Goal: Task Accomplishment & Management: Manage account settings

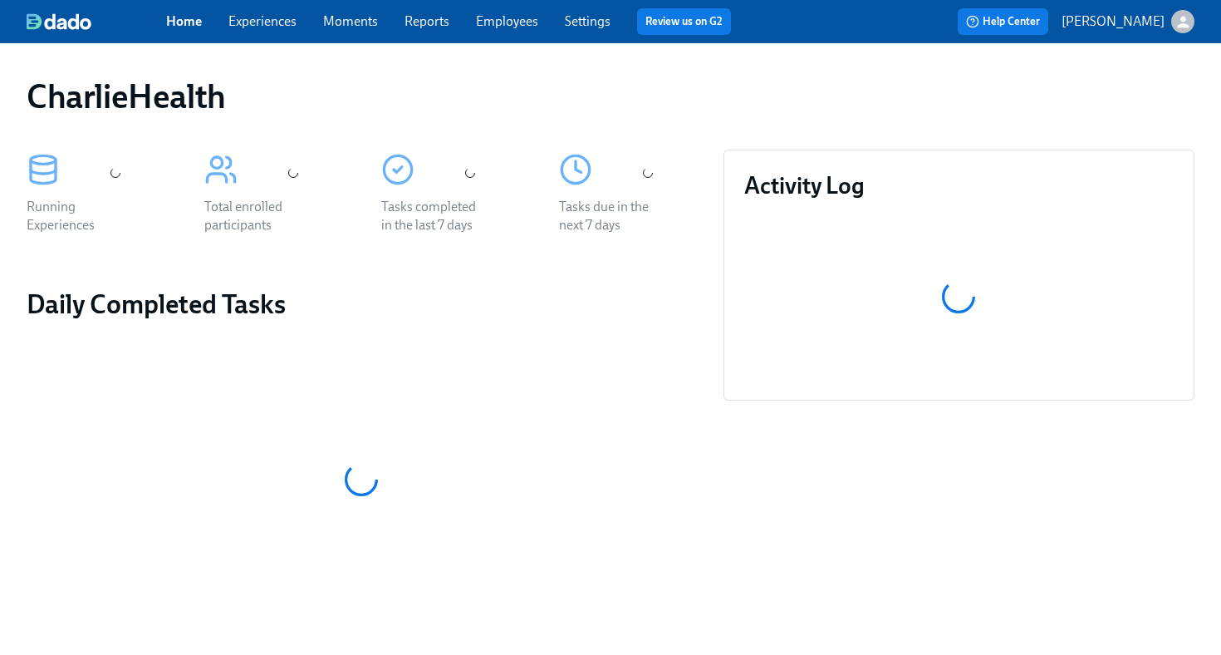
click at [516, 18] on link "Employees" at bounding box center [507, 21] width 62 height 16
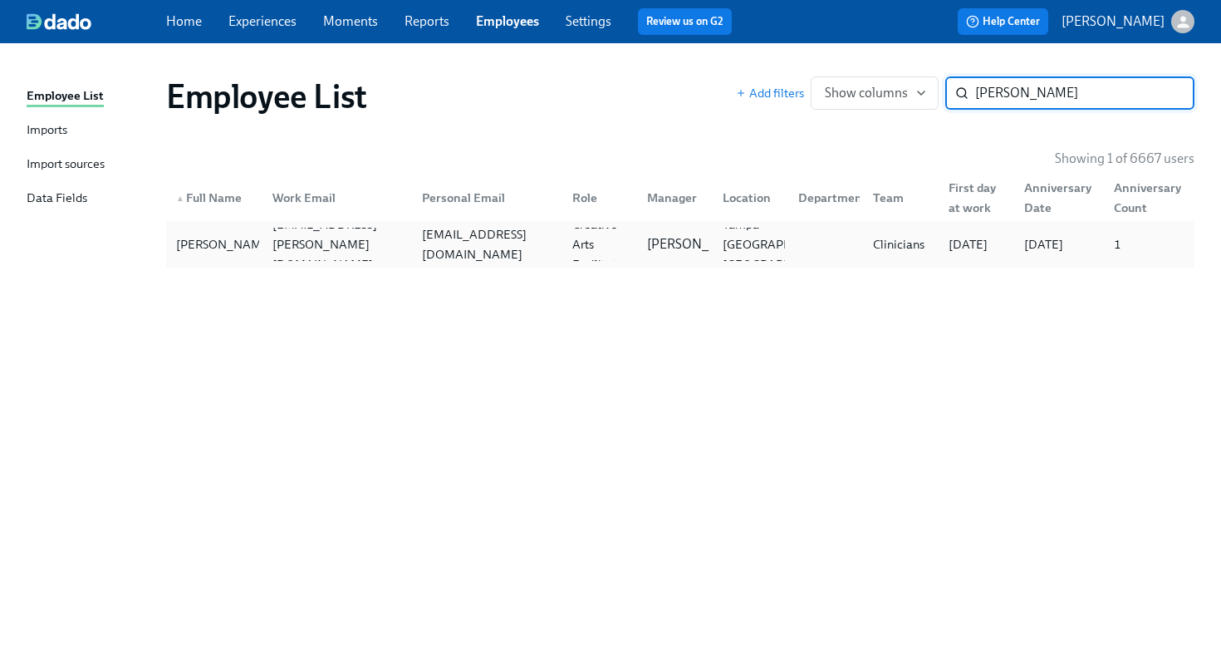
type input "lauren hess"
click at [449, 244] on div "laurenhess22@icloud.com" at bounding box center [487, 244] width 144 height 40
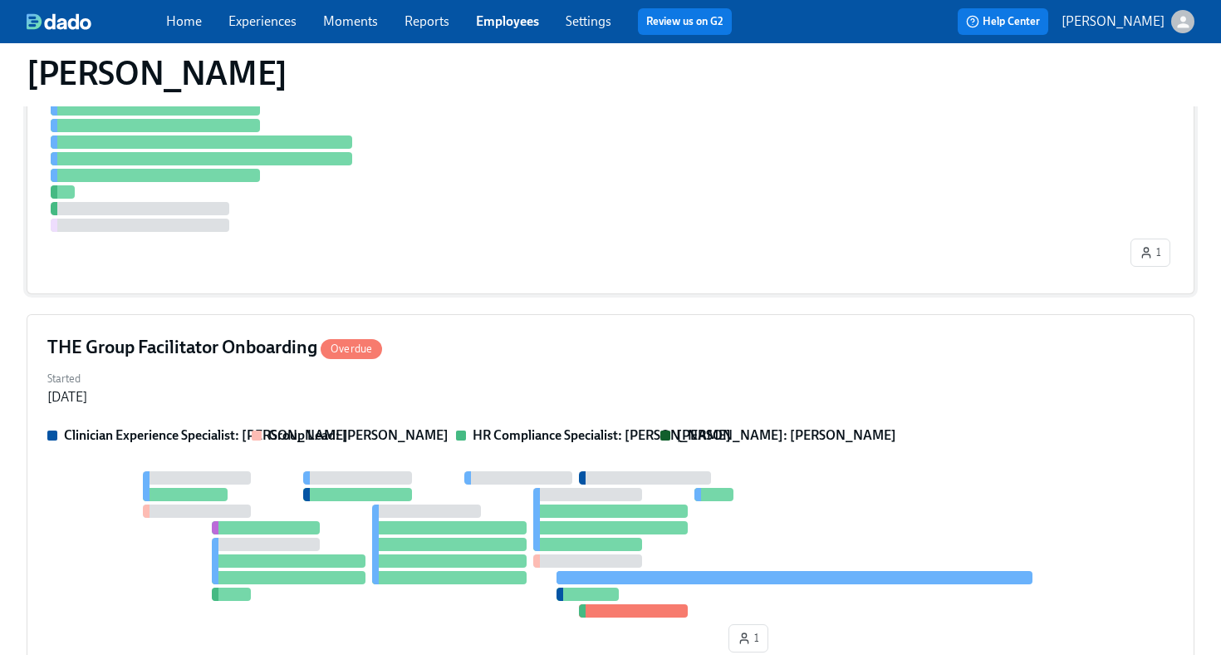
scroll to position [797, 0]
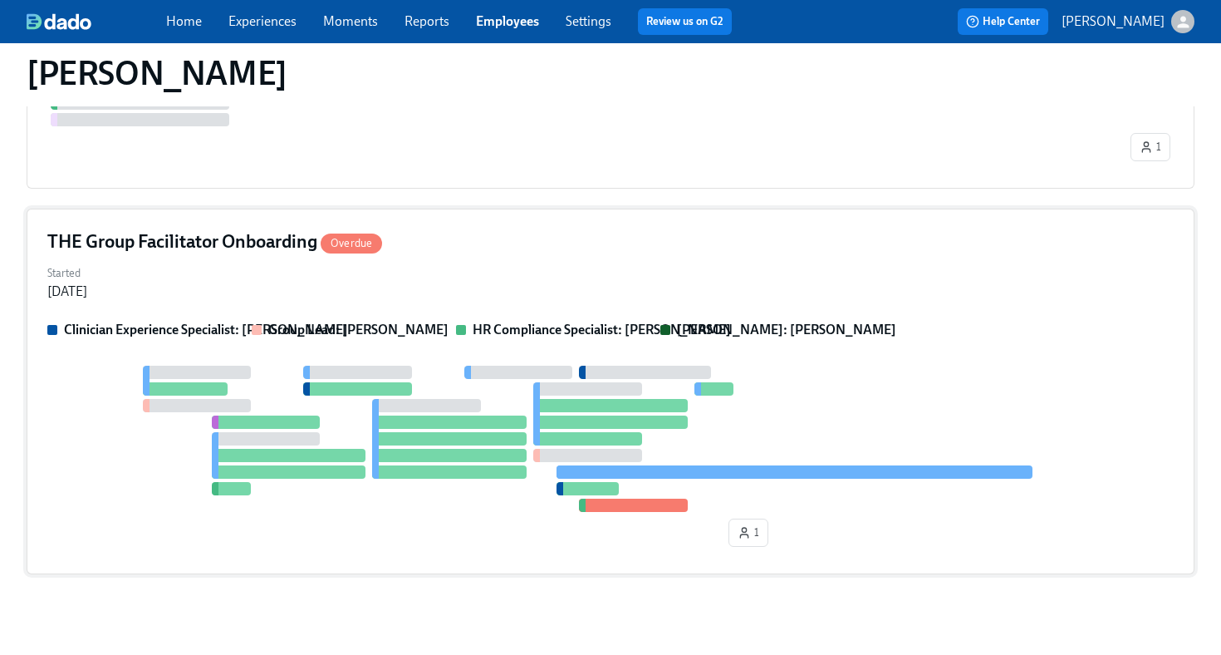
click at [578, 248] on div "THE Group Facilitator Onboarding Overdue" at bounding box center [610, 241] width 1126 height 25
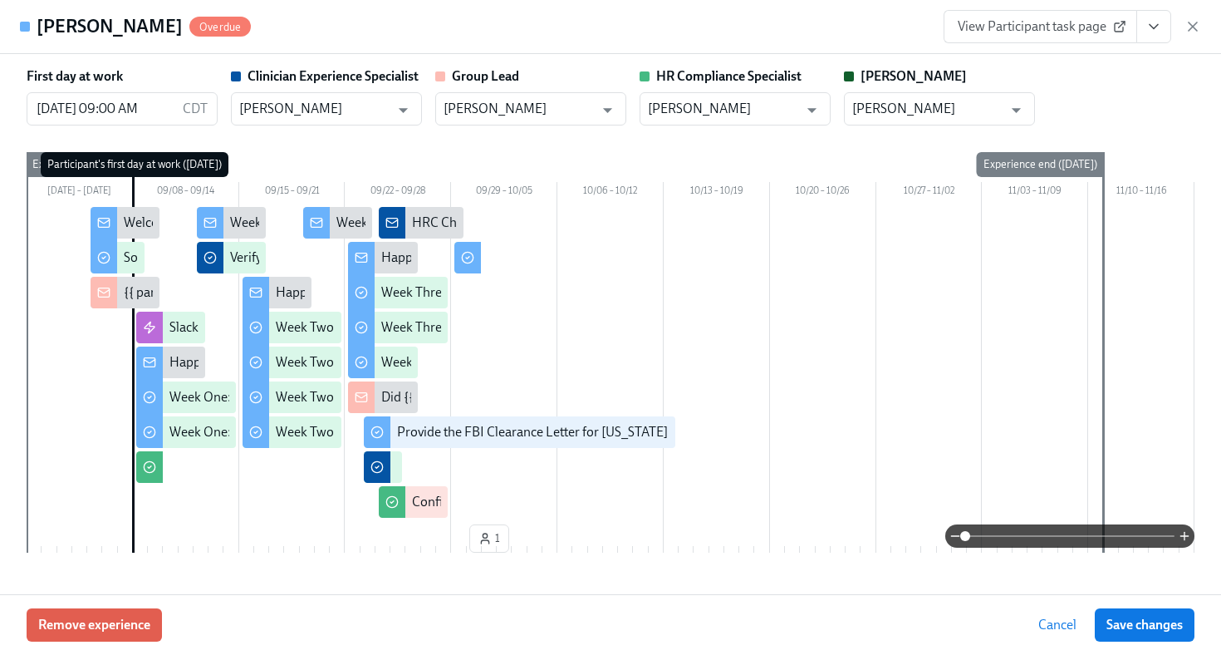
click at [1150, 26] on icon "View task page" at bounding box center [1154, 27] width 8 height 4
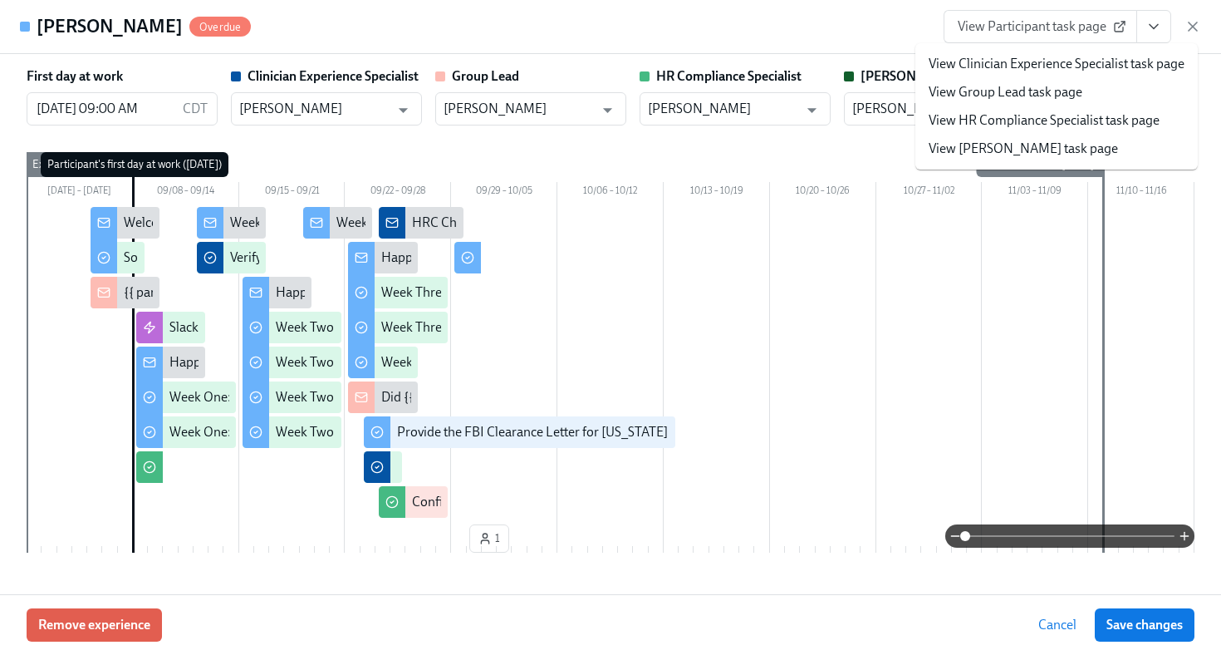
click at [1077, 113] on link "View HR Compliance Specialist task page" at bounding box center [1044, 120] width 231 height 18
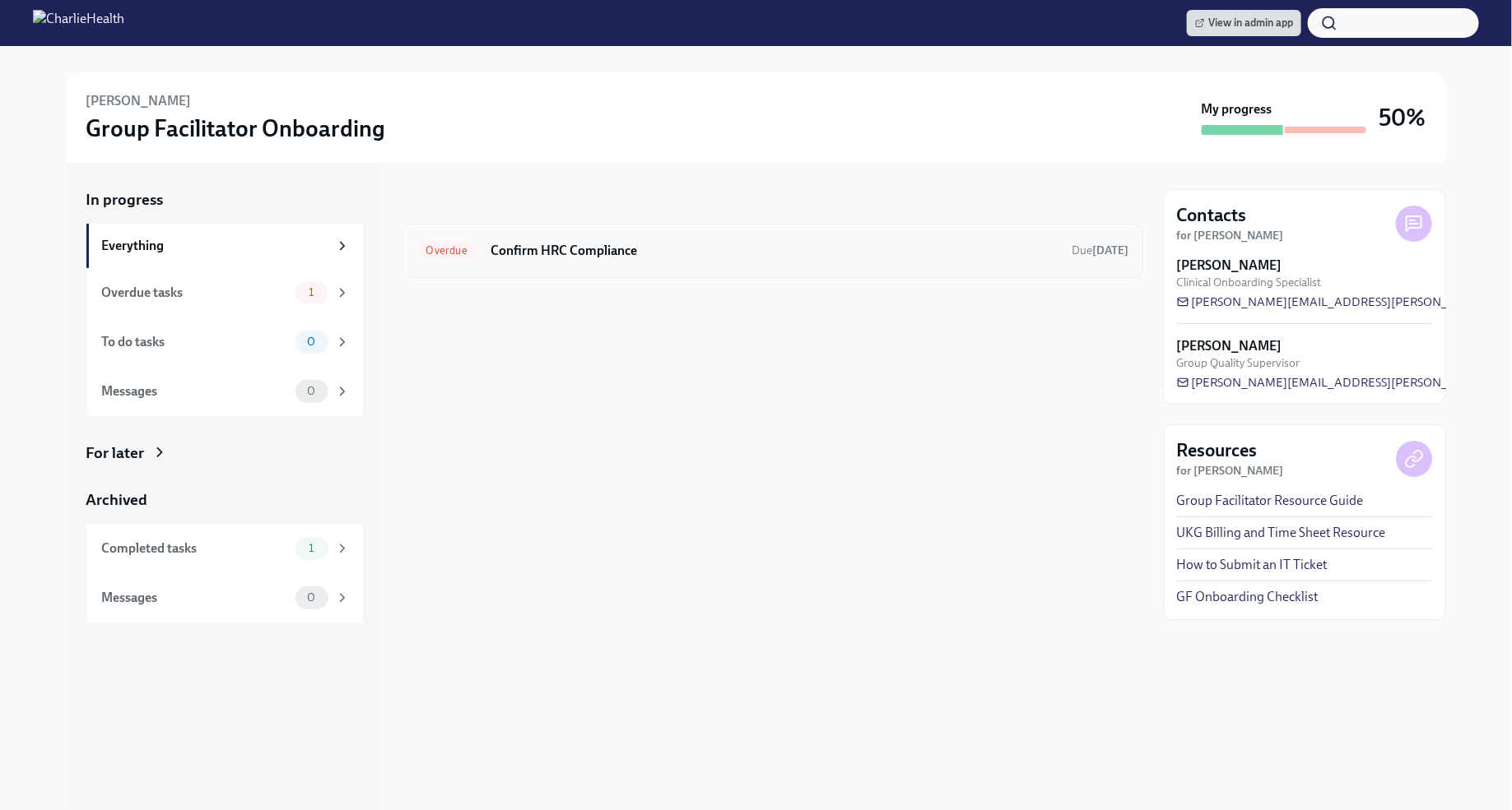
click at [604, 267] on div "Overdue Confirm HRC Compliance Due [DATE]" at bounding box center [773, 251] width 741 height 54
click at [577, 253] on h6 "Confirm HRC Compliance" at bounding box center [775, 251] width 569 height 18
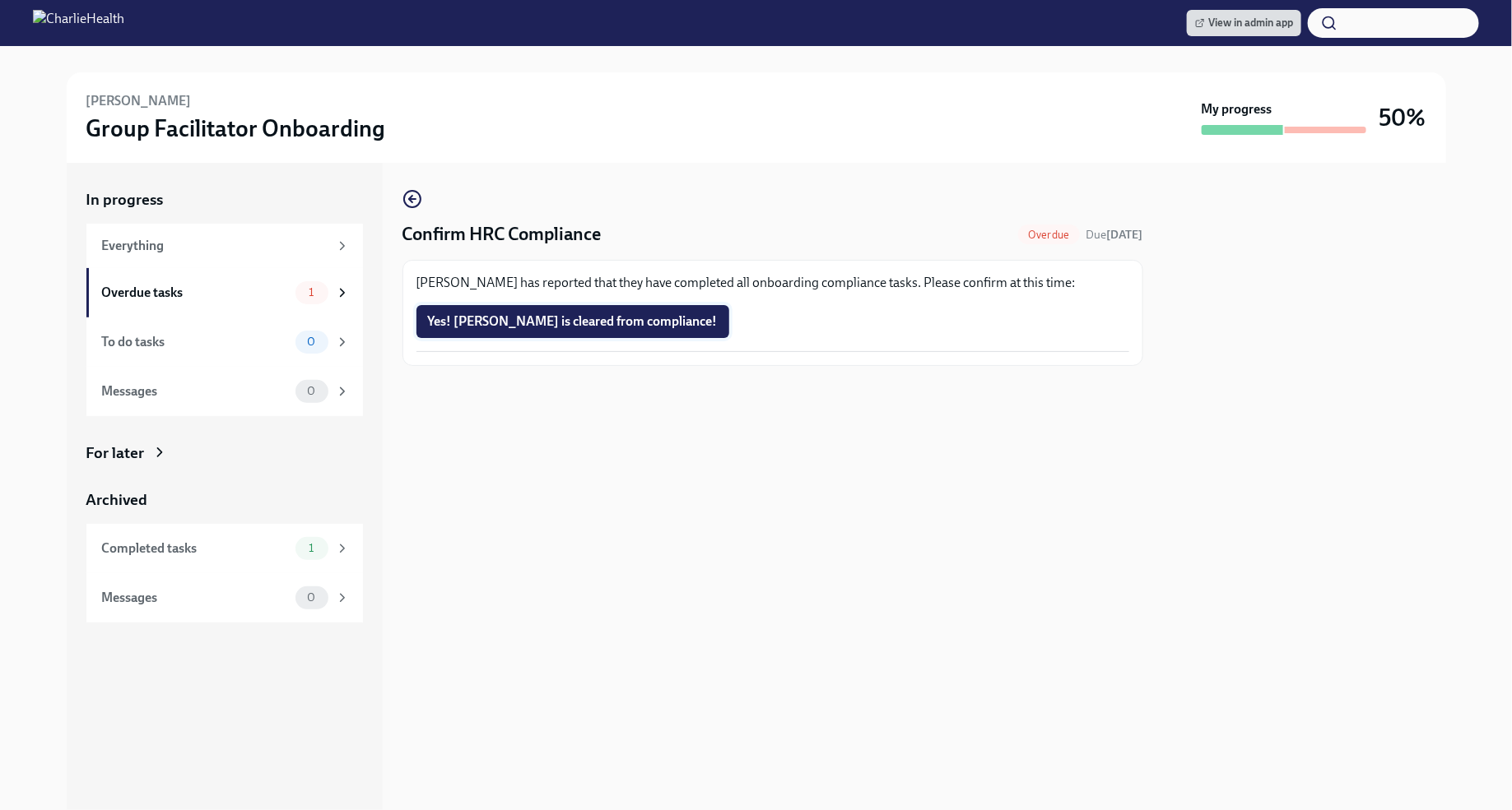
click at [586, 316] on span "Yes! [PERSON_NAME] is cleared from compliance!" at bounding box center [573, 321] width 289 height 17
